Goal: Task Accomplishment & Management: Use online tool/utility

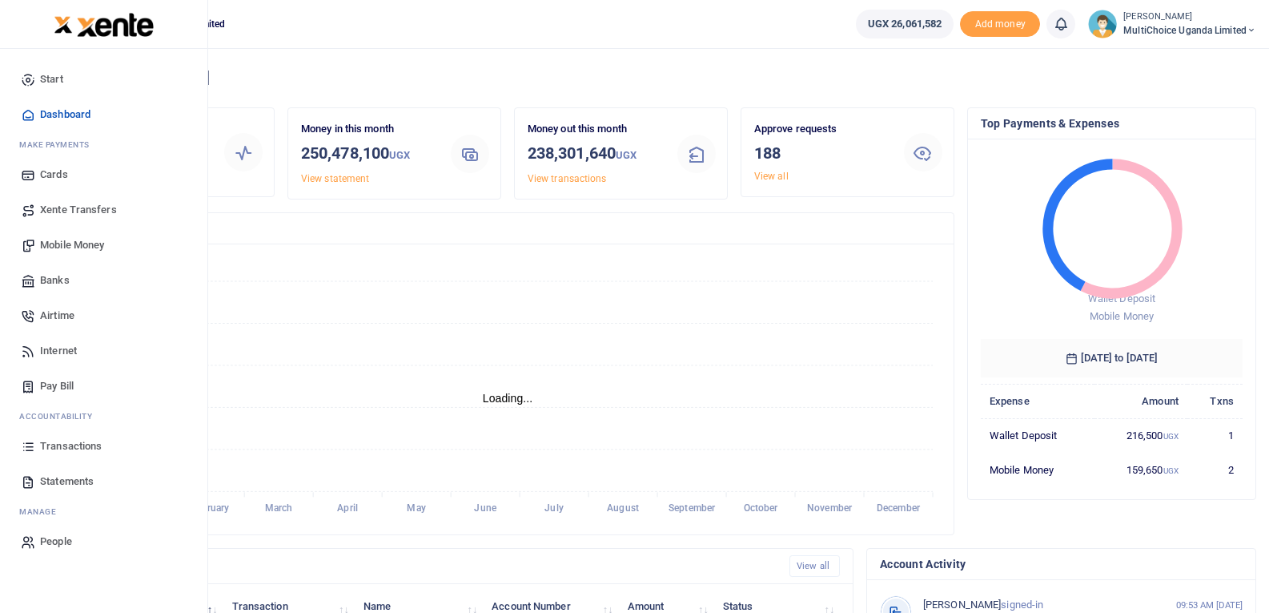
scroll to position [213, 251]
click at [90, 443] on span "Transactions" at bounding box center [71, 446] width 62 height 16
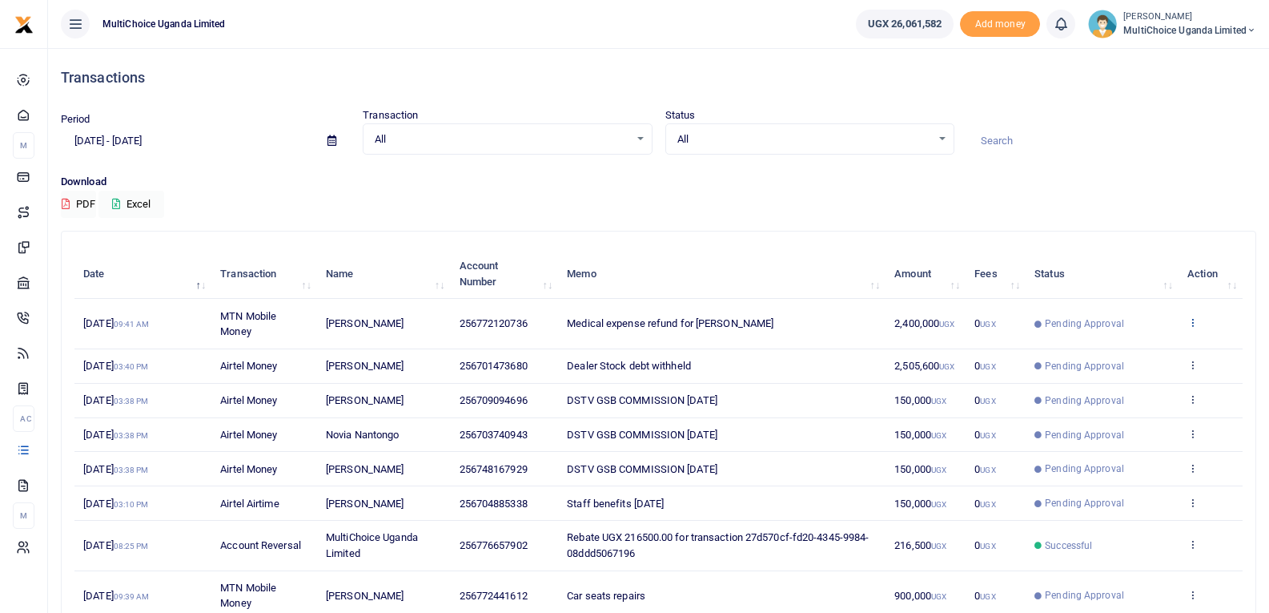
click at [1195, 319] on icon at bounding box center [1192, 321] width 10 height 11
click at [1169, 343] on link "View details" at bounding box center [1133, 349] width 127 height 22
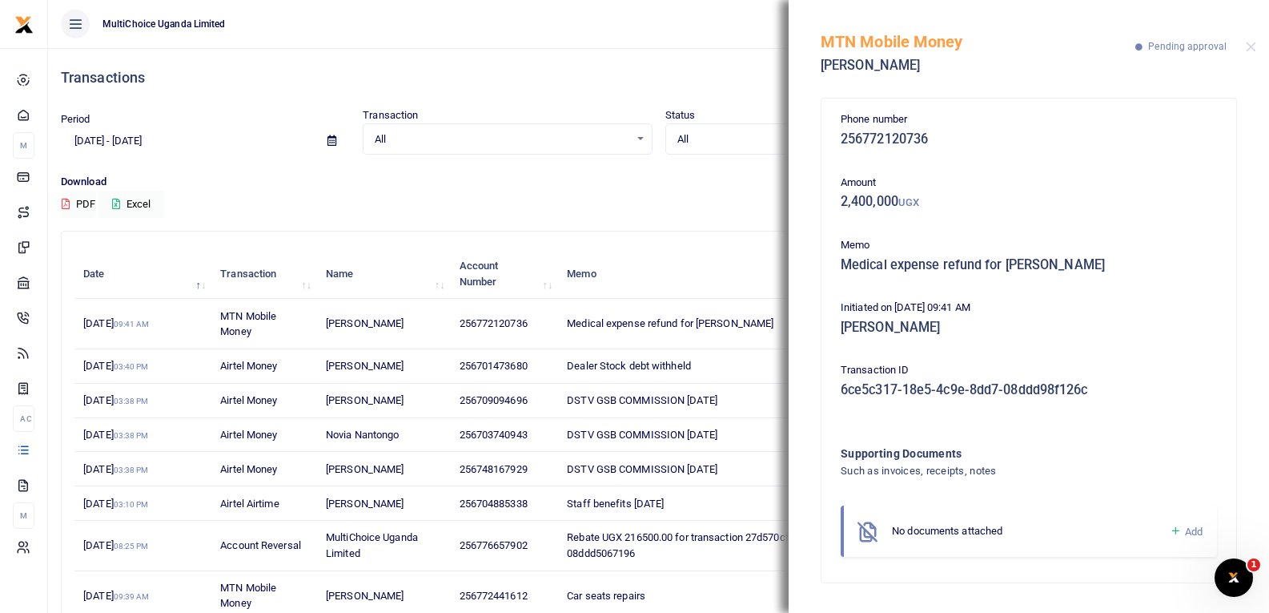
click at [1177, 530] on icon at bounding box center [1176, 531] width 12 height 14
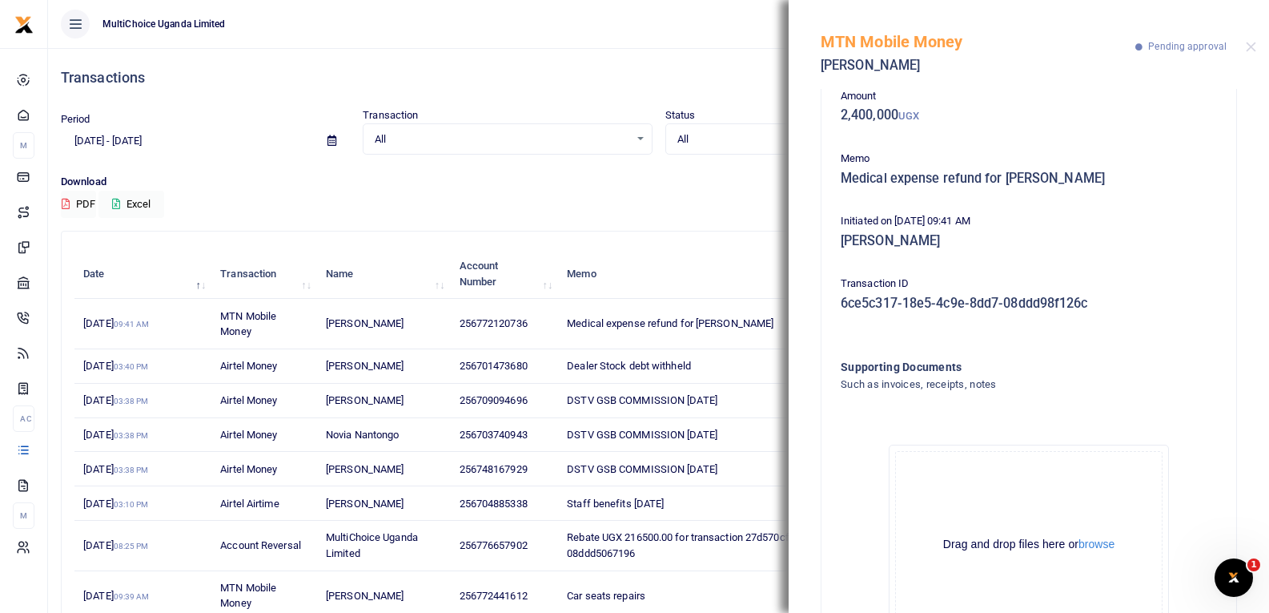
scroll to position [177, 0]
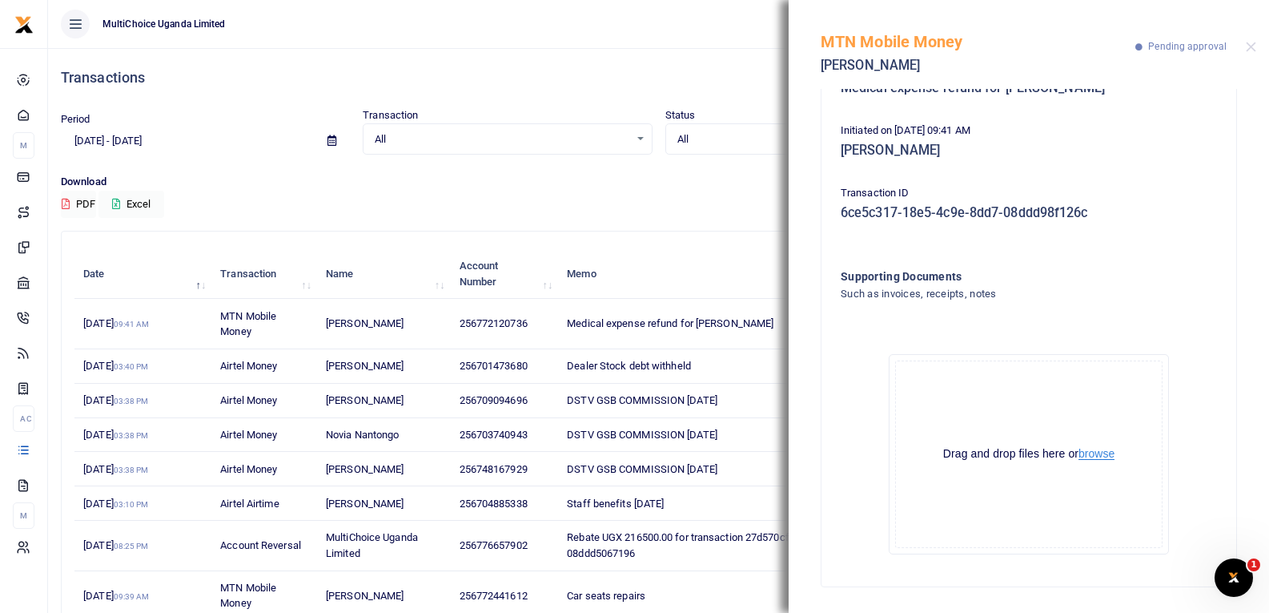
click at [1097, 448] on button "browse" at bounding box center [1096, 454] width 36 height 12
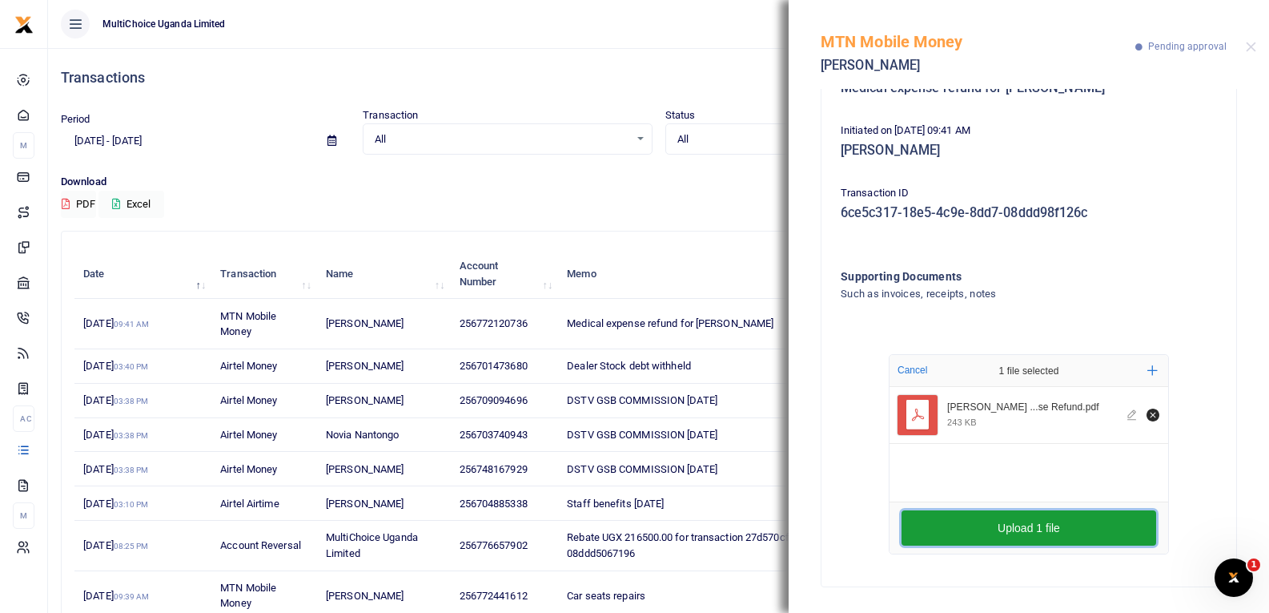
click at [1063, 536] on button "Upload 1 file" at bounding box center [1029, 527] width 255 height 35
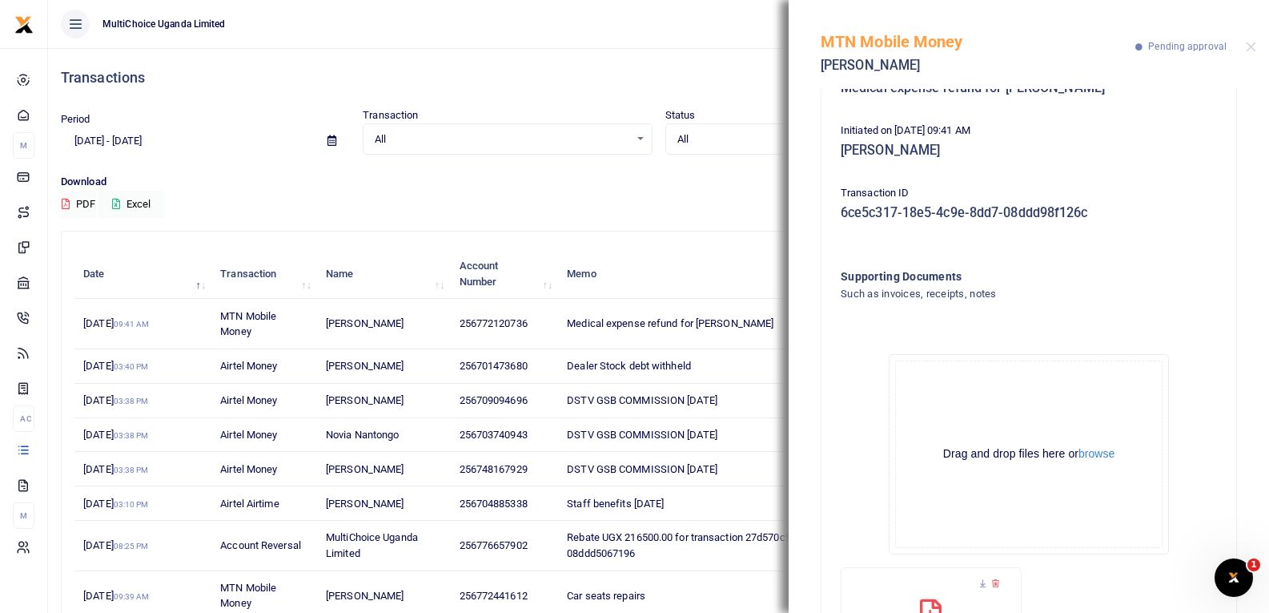
click at [741, 74] on h4 "Transactions" at bounding box center [658, 78] width 1195 height 18
click at [1251, 50] on button "Close" at bounding box center [1251, 47] width 10 height 10
